Goal: Task Accomplishment & Management: Use online tool/utility

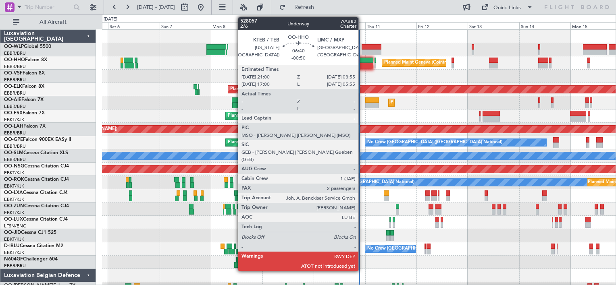
click at [362, 61] on div at bounding box center [365, 61] width 15 height 6
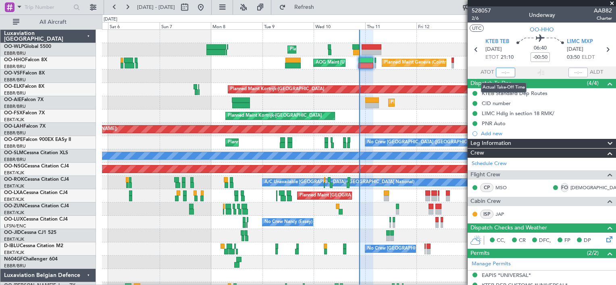
click at [497, 73] on input "text" at bounding box center [505, 73] width 19 height 10
type input "21:17"
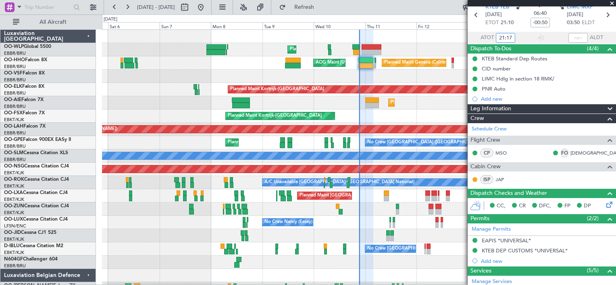
scroll to position [34, 0]
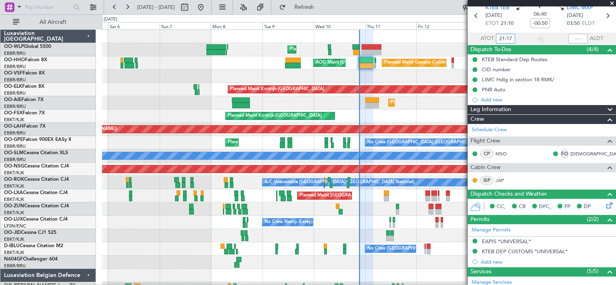
click at [424, 15] on div "0 0 Fri 5 Sat 6 Sun 7 Mon 8 Tue 9 Wed 10 [DATE] Fri 12 Sat 13 Sun 14 Mon 15" at bounding box center [358, 22] width 513 height 15
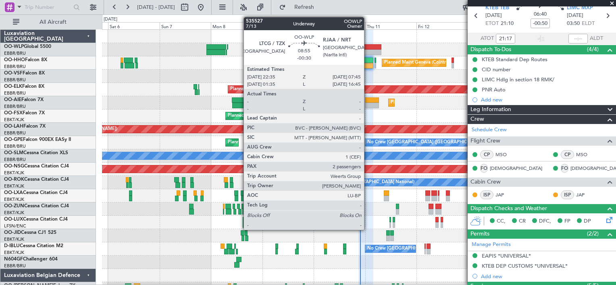
click at [368, 46] on div at bounding box center [372, 47] width 20 height 6
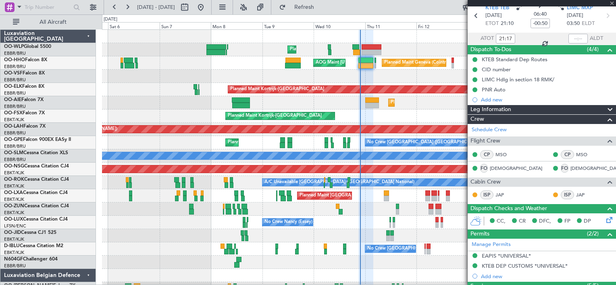
type input "-00:30"
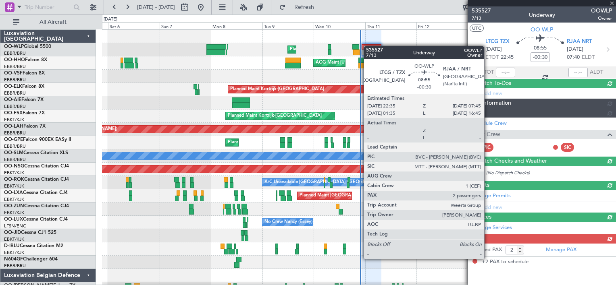
scroll to position [0, 0]
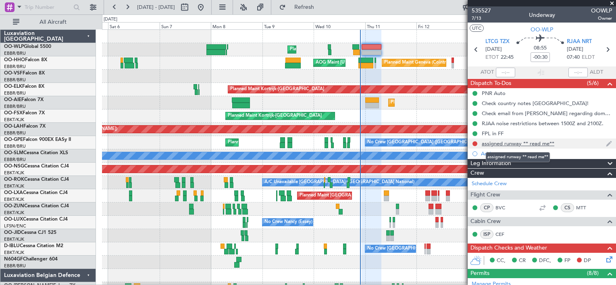
click at [502, 142] on div "assigned runway ** read me**" at bounding box center [518, 143] width 73 height 7
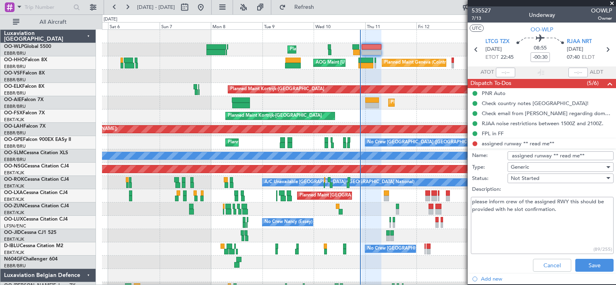
click at [522, 155] on input "assigned runway ** read me**" at bounding box center [560, 156] width 106 height 9
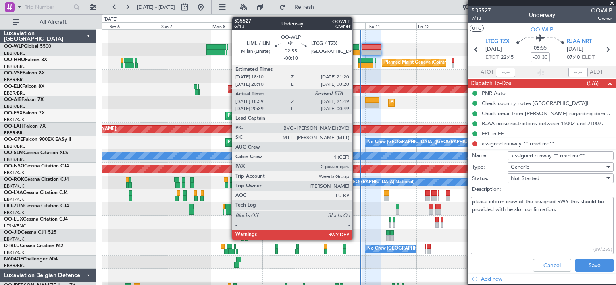
click at [356, 53] on div at bounding box center [356, 53] width 7 height 6
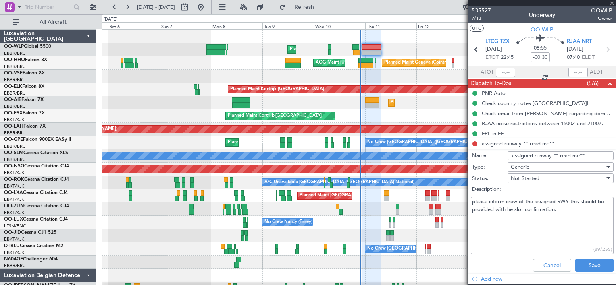
type input "-00:10"
type input "18:49"
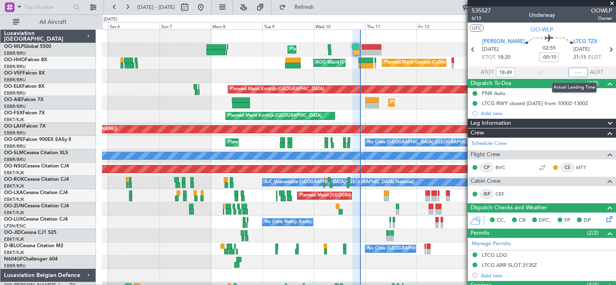
click at [569, 72] on input "text" at bounding box center [577, 73] width 19 height 10
type input "21:44"
